Goal: Task Accomplishment & Management: Complete application form

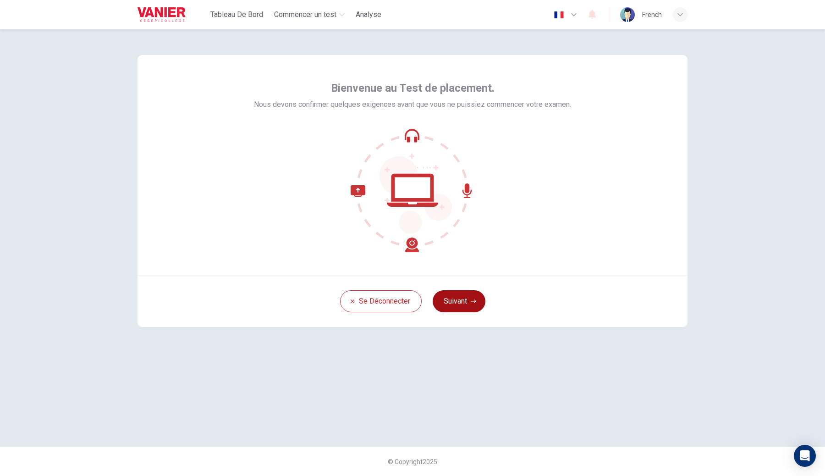
click at [475, 304] on button "Suivant" at bounding box center [459, 301] width 53 height 22
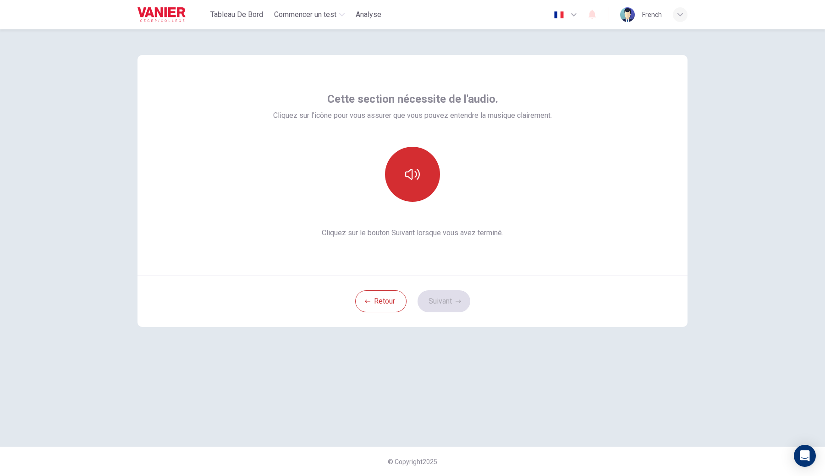
click at [407, 180] on icon "button" at bounding box center [412, 174] width 15 height 15
click at [450, 304] on button "Suivant" at bounding box center [443, 301] width 53 height 22
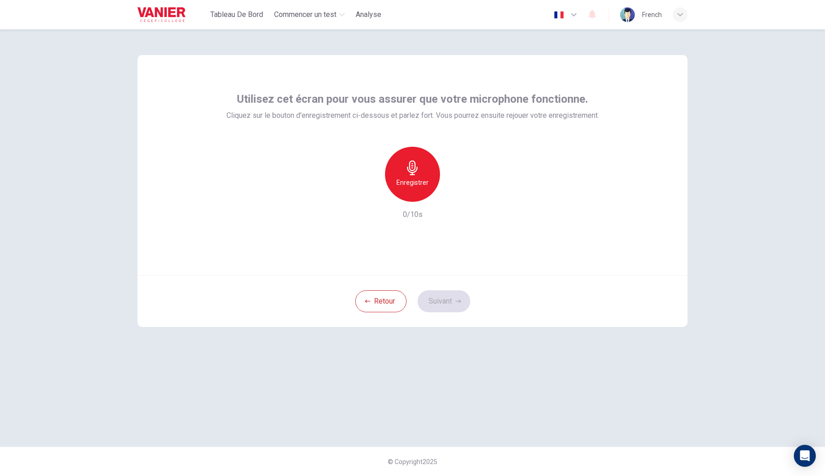
click at [424, 151] on div "Enregistrer" at bounding box center [412, 174] width 55 height 55
click at [424, 151] on div "Arrêter" at bounding box center [412, 174] width 55 height 55
click at [449, 297] on button "Suivant" at bounding box center [443, 301] width 53 height 22
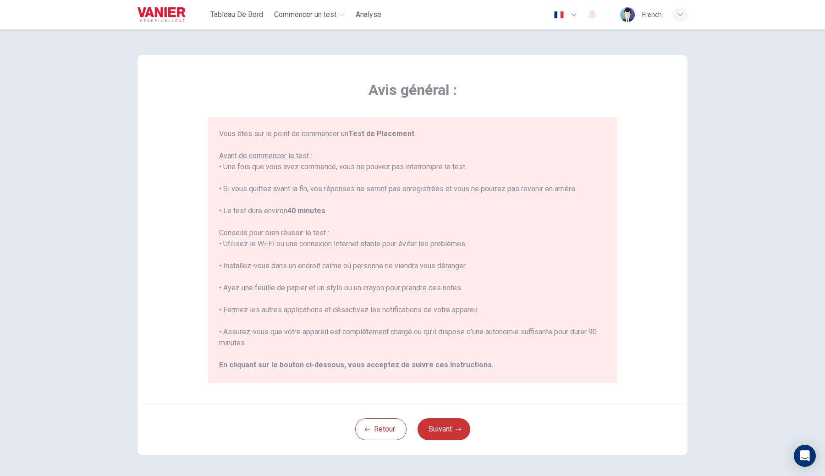
click at [449, 442] on div "Retour Suivant" at bounding box center [412, 429] width 550 height 52
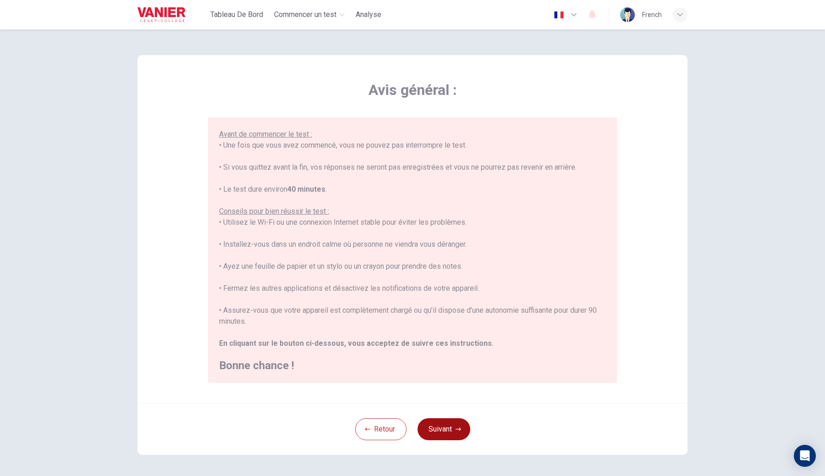
click at [447, 418] on button "Suivant" at bounding box center [443, 429] width 53 height 22
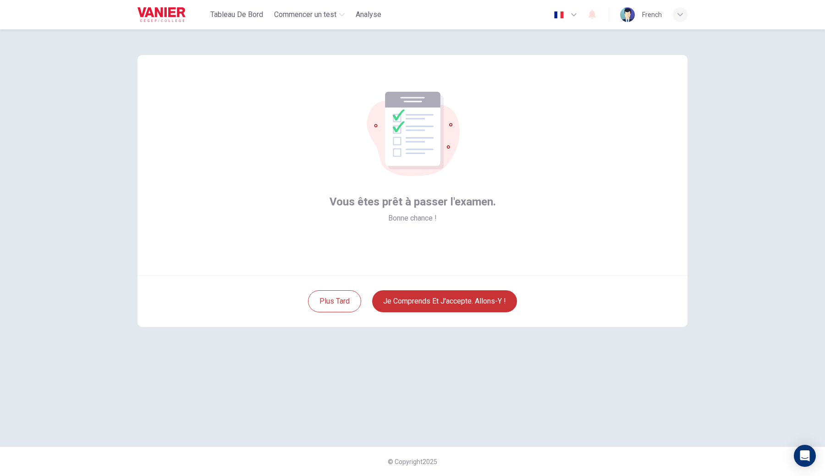
click at [440, 288] on div "Plus tard Je comprends et j'accepte. Allons-y !" at bounding box center [412, 301] width 550 height 52
click at [427, 301] on button "Je comprends et j'accepte. Allons-y !" at bounding box center [444, 301] width 145 height 22
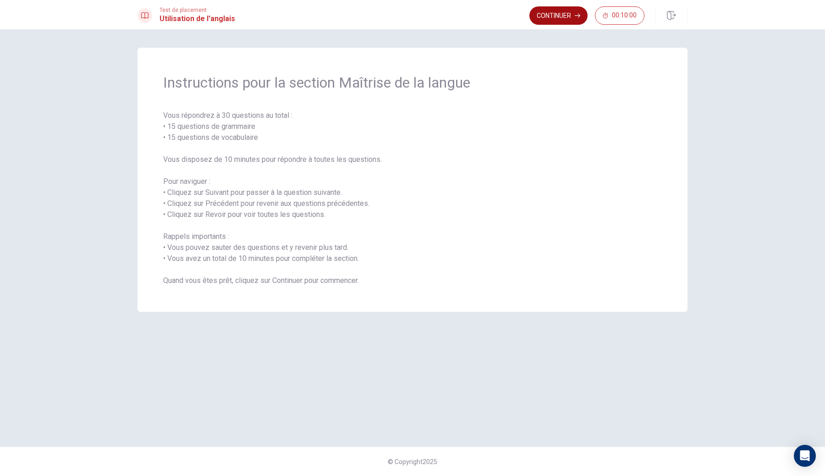
click at [574, 17] on button "Continuer" at bounding box center [558, 15] width 58 height 18
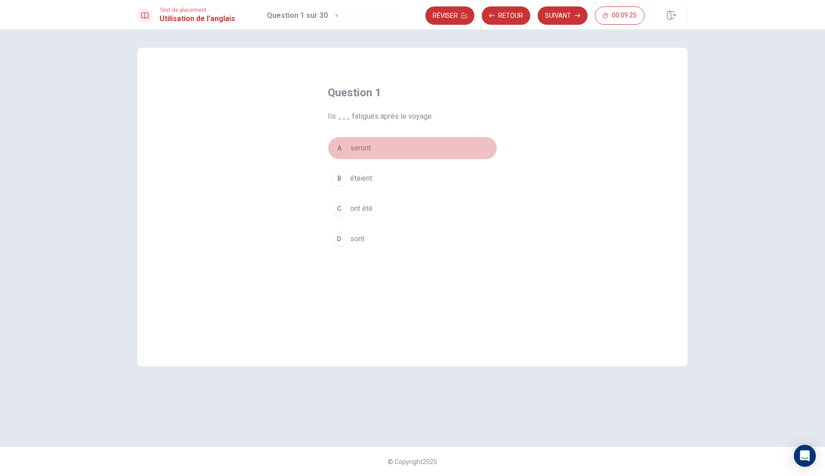
click at [423, 140] on button "A seront" at bounding box center [413, 148] width 170 height 23
click at [543, 20] on button "Suivant" at bounding box center [562, 15] width 50 height 18
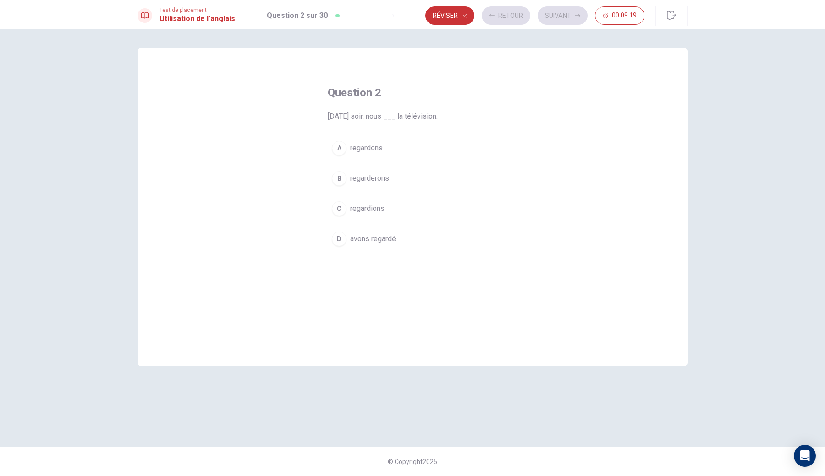
click at [443, 166] on div "A regardons B regarderons C regardions D avons regardé" at bounding box center [413, 194] width 170 height 114
click at [442, 175] on button "B regarderons" at bounding box center [413, 178] width 170 height 23
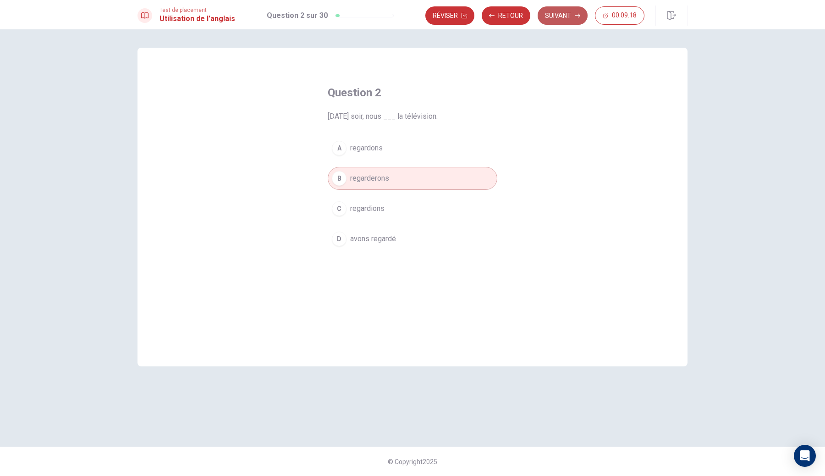
click at [568, 11] on button "Suivant" at bounding box center [562, 15] width 50 height 18
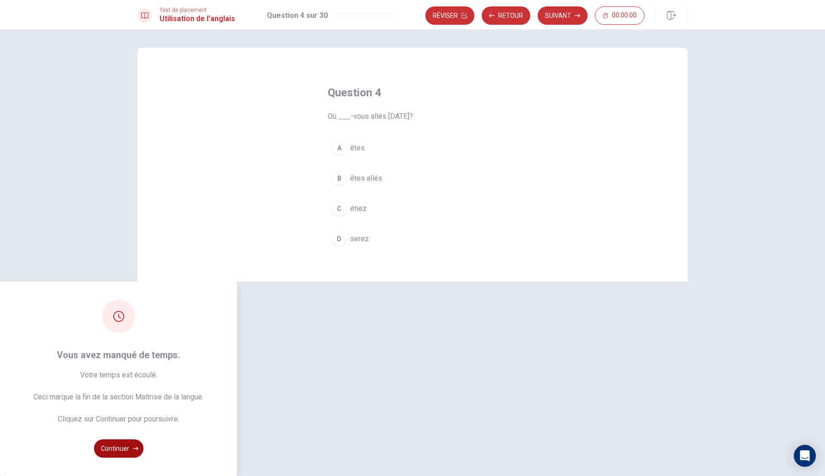
click at [143, 439] on button "Continuer" at bounding box center [118, 448] width 49 height 18
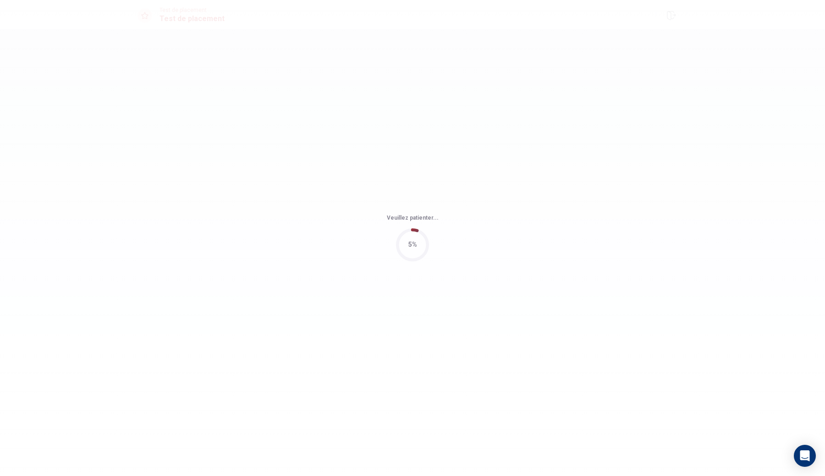
click at [413, 312] on div "Veuillez patienter... 5%" at bounding box center [412, 238] width 825 height 476
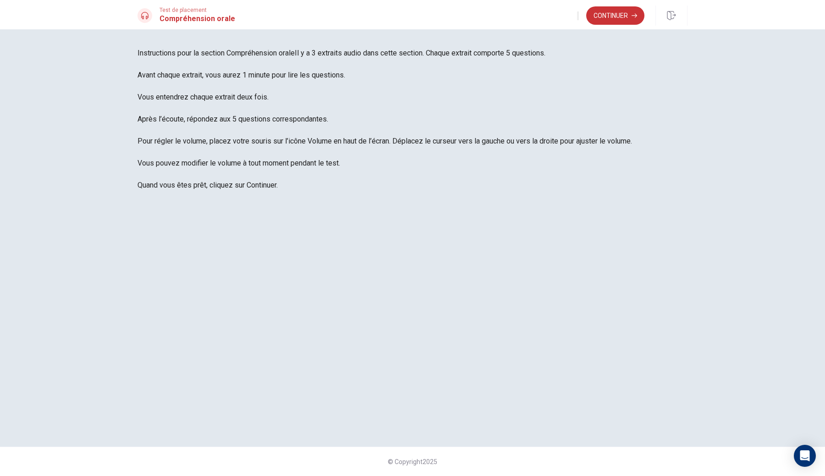
click at [628, 16] on button "Continuer" at bounding box center [615, 15] width 58 height 18
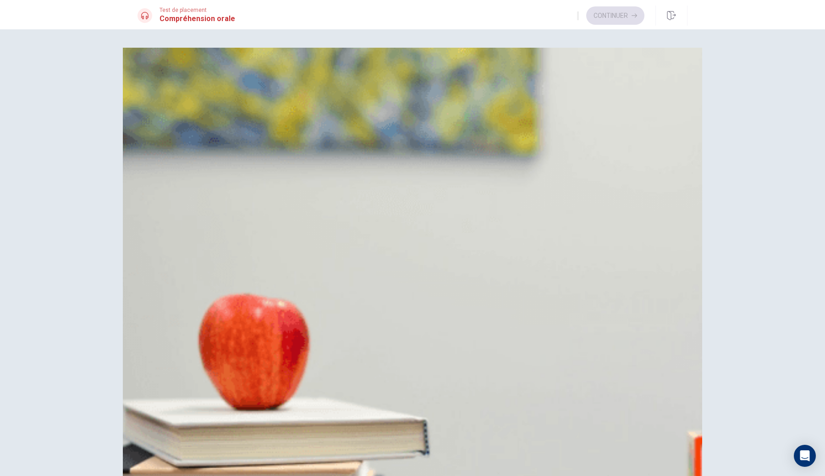
click at [459, 104] on button "A Le perdre" at bounding box center [412, 92] width 550 height 23
click at [465, 194] on button "A L’homme" at bounding box center [412, 205] width 550 height 23
click at [455, 308] on button "A Préparé un déjeuner" at bounding box center [412, 319] width 550 height 23
click at [216, 427] on span "Il y a du brouillard" at bounding box center [188, 432] width 56 height 11
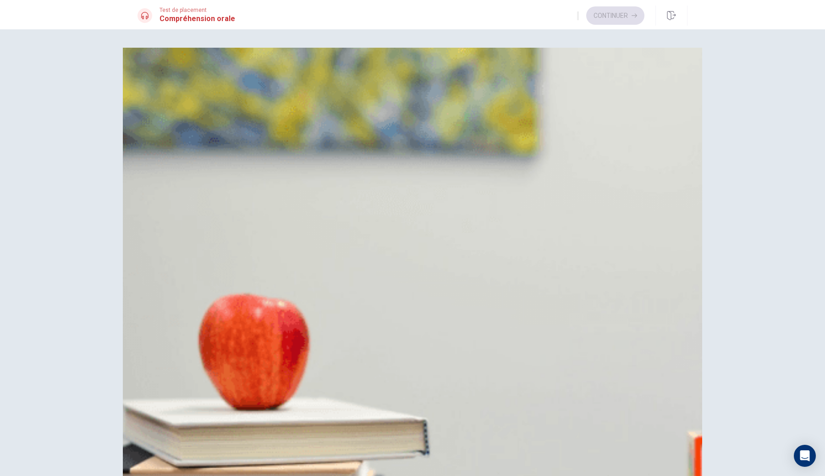
click at [621, 21] on button "Continuer" at bounding box center [615, 15] width 58 height 18
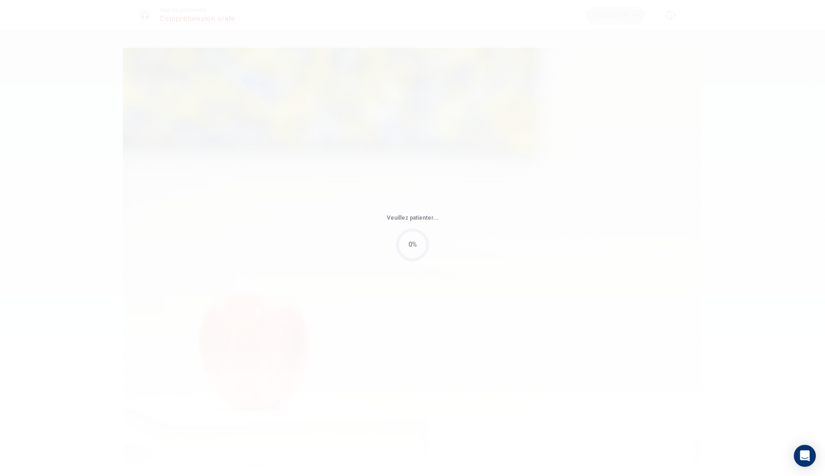
type input "30"
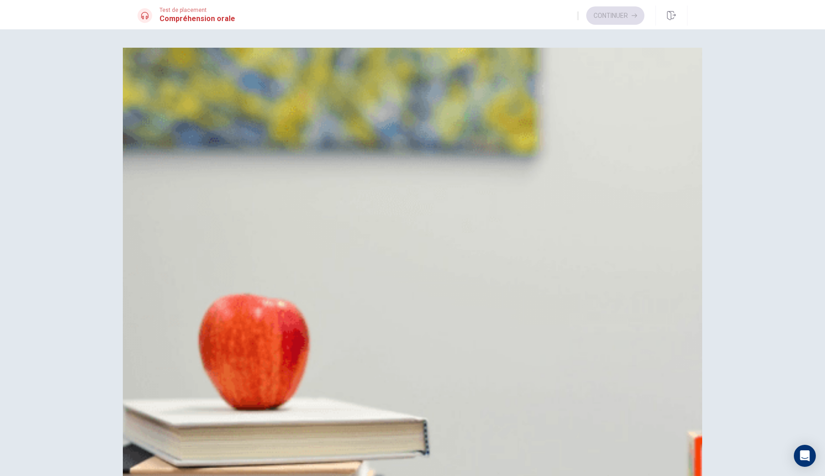
type input "7"
type input "0.5"
type input "7"
type input "0.1"
type input "7"
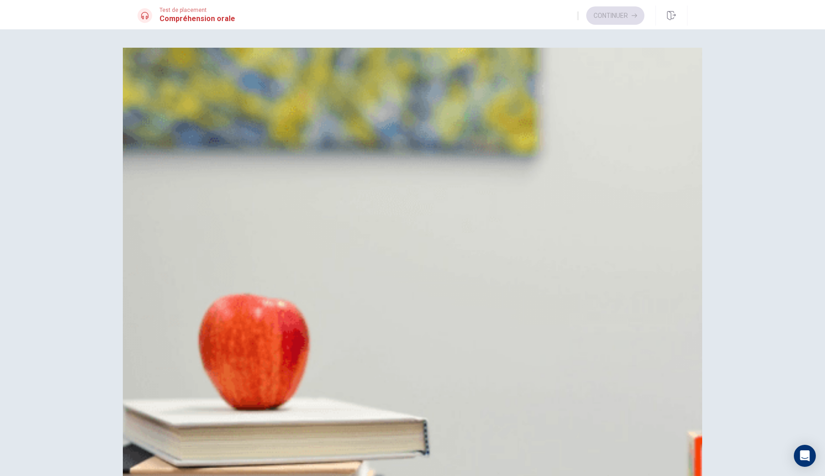
type input "0"
drag, startPoint x: 582, startPoint y: 33, endPoint x: 510, endPoint y: 33, distance: 71.5
click at [510, 33] on body "This site uses cookies, as explained in our Privacy Policy . If you agree to th…" at bounding box center [412, 238] width 825 height 476
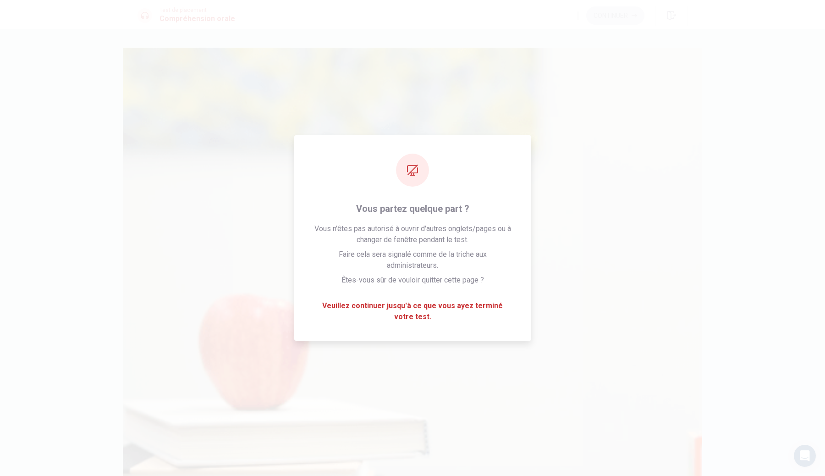
click at [383, 121] on div "A Un SUV B Une économique C Une voiture de sport D Une standard" at bounding box center [412, 127] width 550 height 92
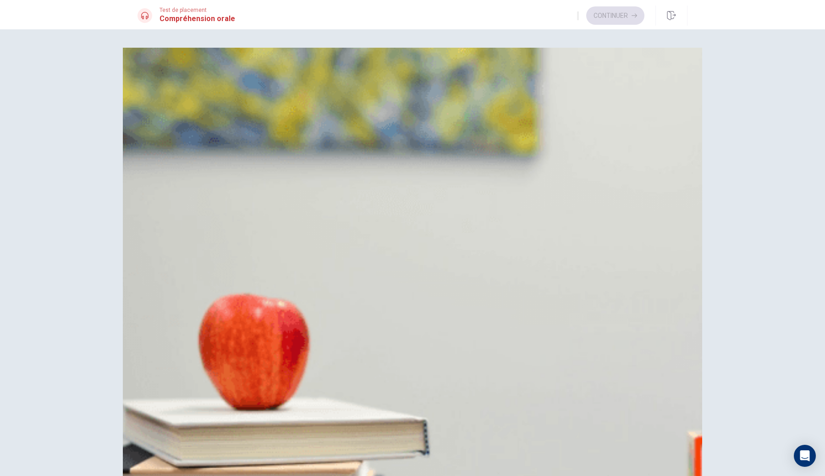
type input "50"
type input "0.5"
click at [548, 25] on span at bounding box center [548, 25] width 0 height 0
type input "51"
type input "0.6"
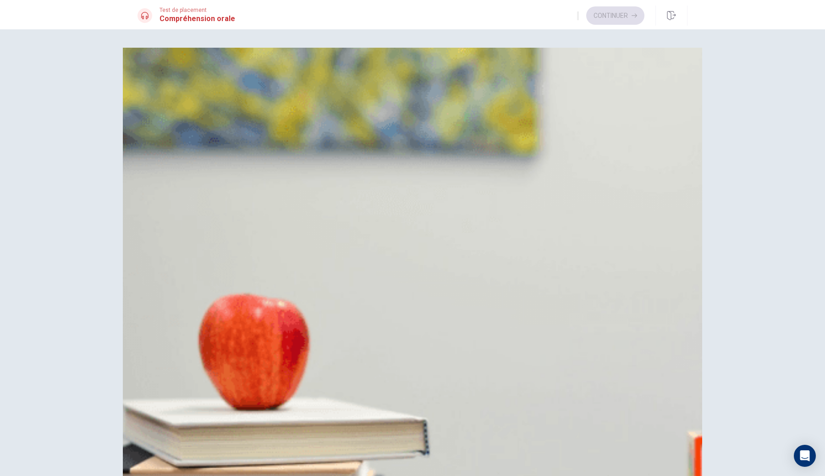
type input "51"
type input "1"
drag, startPoint x: 570, startPoint y: 33, endPoint x: 611, endPoint y: 37, distance: 40.9
click at [611, 37] on body "This site uses cookies, as explained in our Privacy Policy . If you agree to th…" at bounding box center [412, 238] width 825 height 476
click at [458, 110] on div "Question 6 Quel type de voiture l'homme choisit-il? A Un SUV B Une économique C…" at bounding box center [412, 116] width 550 height 114
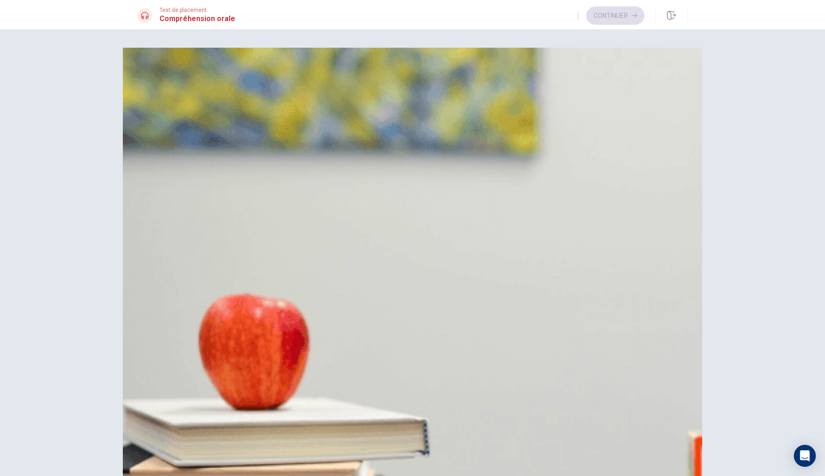
click at [449, 104] on button "A Un SUV" at bounding box center [412, 92] width 550 height 23
click at [458, 252] on div "A Deux jours B Quatre jours C Un jour D Trois jours" at bounding box center [412, 240] width 550 height 92
click at [467, 206] on div "A Deux jours B Quatre jours C Un jour D Trois jours" at bounding box center [412, 240] width 550 height 92
click at [469, 263] on button "D Trois jours" at bounding box center [412, 274] width 550 height 23
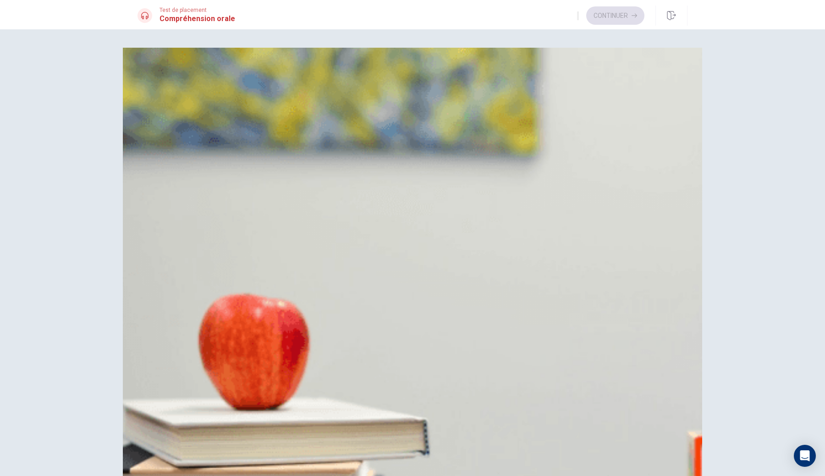
click at [442, 296] on div "Question 8 Que veut louer l'homme? A Une voiture B Une moto C Un van D Un vélo" at bounding box center [412, 343] width 550 height 114
click at [452, 308] on button "A Une voiture" at bounding box center [412, 319] width 550 height 23
click at [433, 422] on button "A 40 $" at bounding box center [412, 433] width 550 height 23
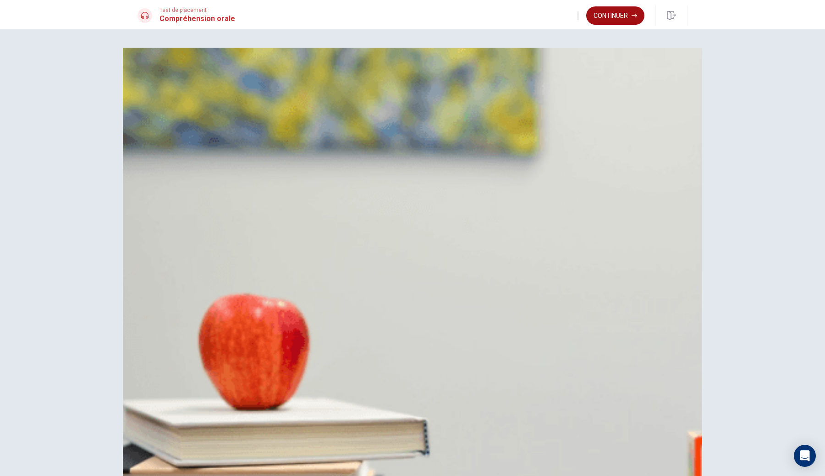
click at [624, 15] on button "Continuer" at bounding box center [615, 15] width 58 height 18
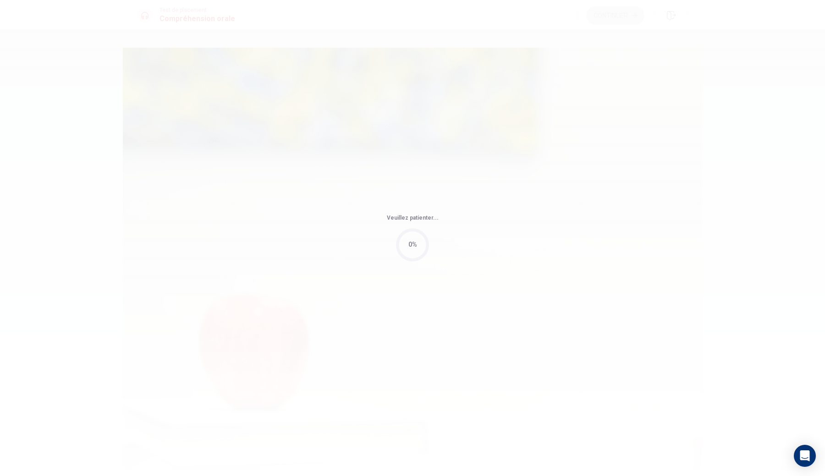
type input "54"
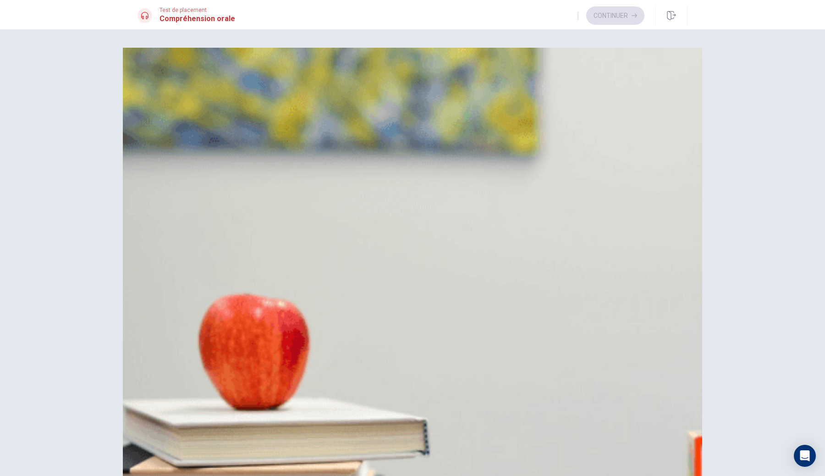
click at [489, 172] on div "A Chocolat B Noisette C Caramel D Vanille" at bounding box center [412, 127] width 550 height 92
click at [473, 172] on div "A Chocolat B Noisette C Caramel D Vanille" at bounding box center [412, 127] width 550 height 92
click at [473, 188] on div "Question 11 Quel arôme l'homme ajoute-t-il à son latte? A Chocolat B Noisette C…" at bounding box center [412, 343] width 550 height 568
click at [204, 269] on span "Lait d’amande" at bounding box center [182, 274] width 44 height 11
click at [446, 377] on button "D Très grand" at bounding box center [412, 388] width 550 height 23
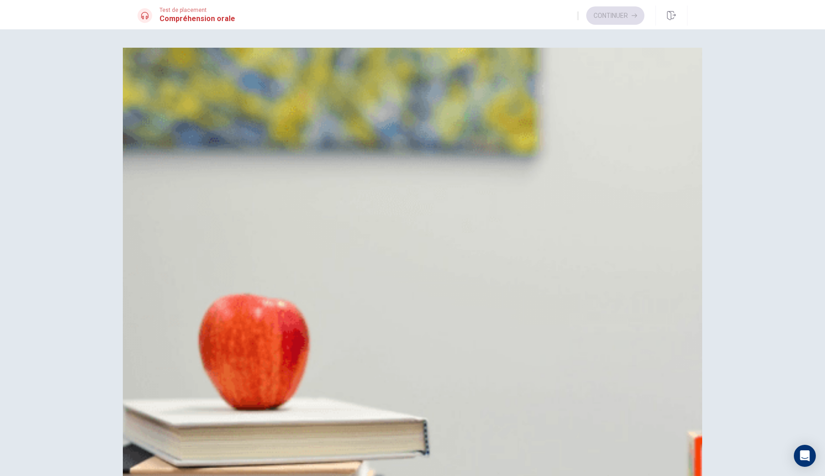
scroll to position [756, 0]
click at [461, 422] on div "A Dans un café B Dans une épicerie C À une station-service D Dans une librairie" at bounding box center [412, 468] width 550 height 92
click at [456, 422] on div "A Dans un café B Dans une épicerie C À une station-service D Dans une librairie" at bounding box center [412, 468] width 550 height 92
click at [481, 422] on div "A Dans un café B Dans une épicerie C À une station-service D Dans une librairie" at bounding box center [412, 468] width 550 height 92
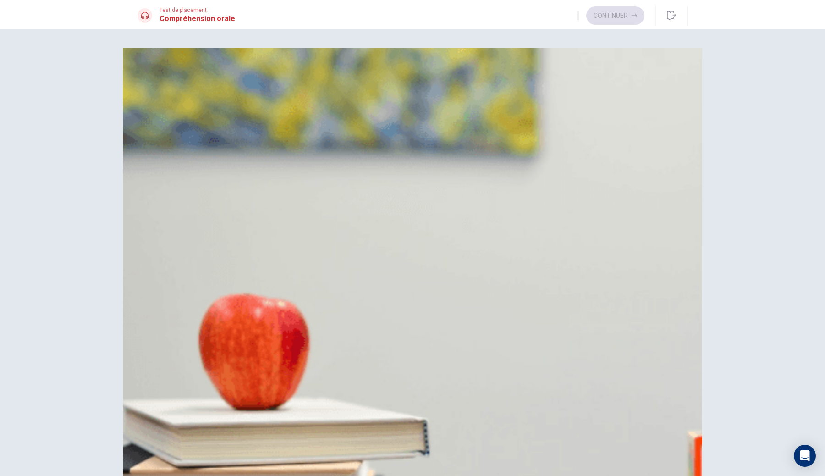
click at [472, 444] on button "B Dans une épicerie" at bounding box center [412, 455] width 550 height 23
click at [454, 153] on button "D Vanille" at bounding box center [412, 160] width 550 height 23
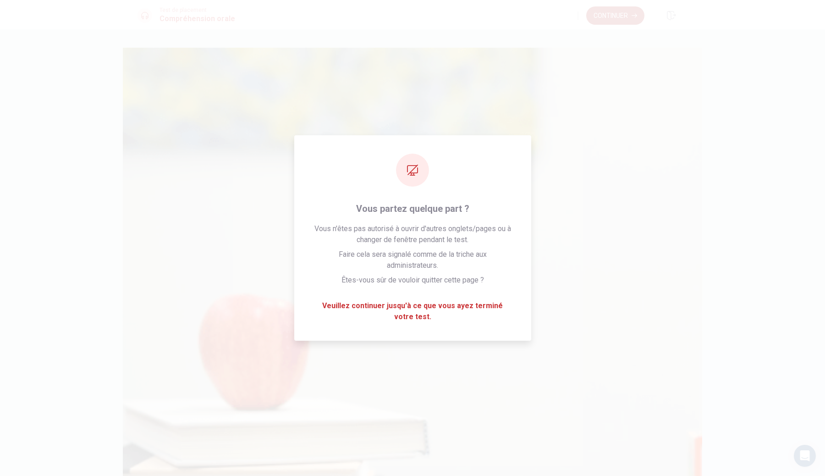
click at [615, 15] on button "Continuer" at bounding box center [615, 15] width 58 height 18
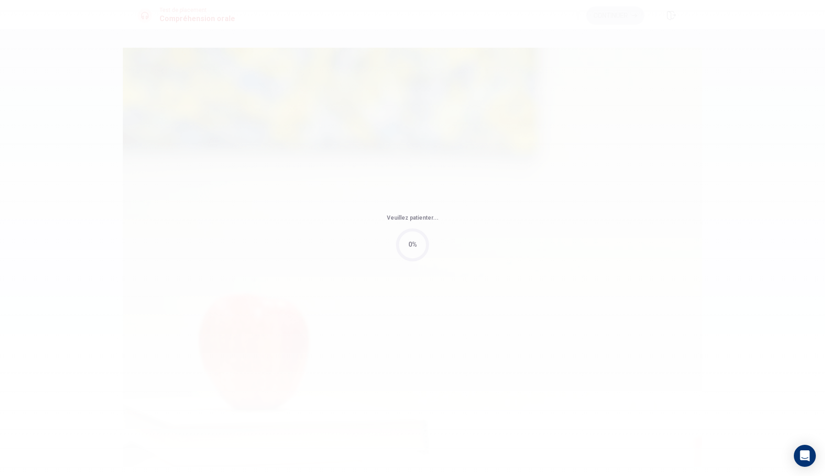
type input "5"
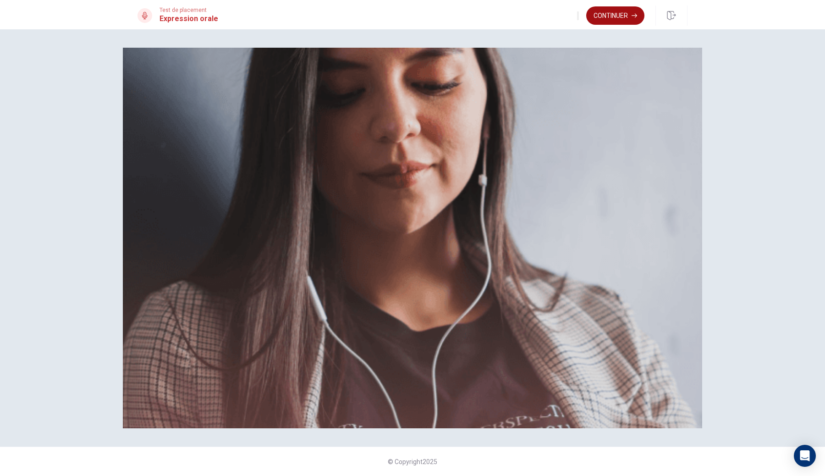
click at [615, 13] on button "Continuer" at bounding box center [615, 15] width 58 height 18
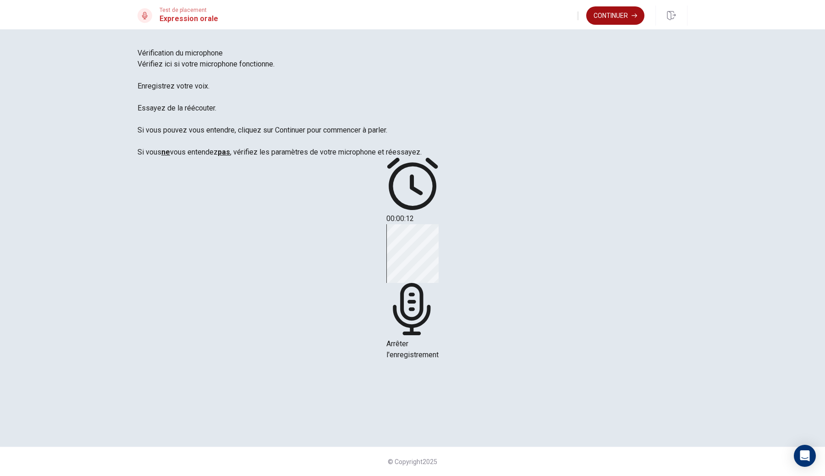
click at [618, 16] on button "Continuer" at bounding box center [615, 15] width 58 height 18
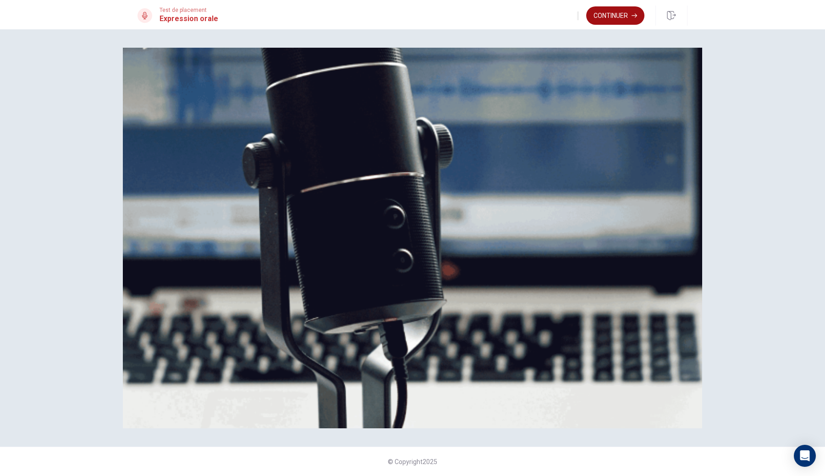
click at [618, 16] on button "Continuer" at bounding box center [615, 15] width 58 height 18
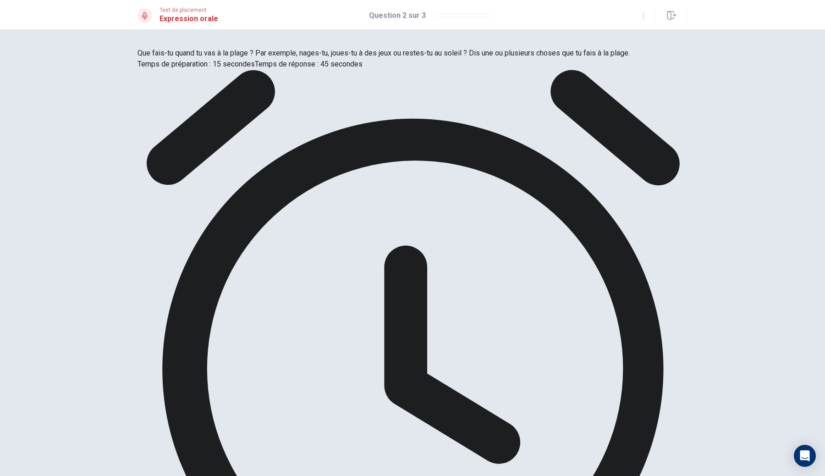
click at [303, 70] on div "Que fais-tu quand tu vas à la plage ? Par exemple, nages-tu, joues-tu à des jeu…" at bounding box center [412, 59] width 550 height 22
